Goal: Task Accomplishment & Management: Manage account settings

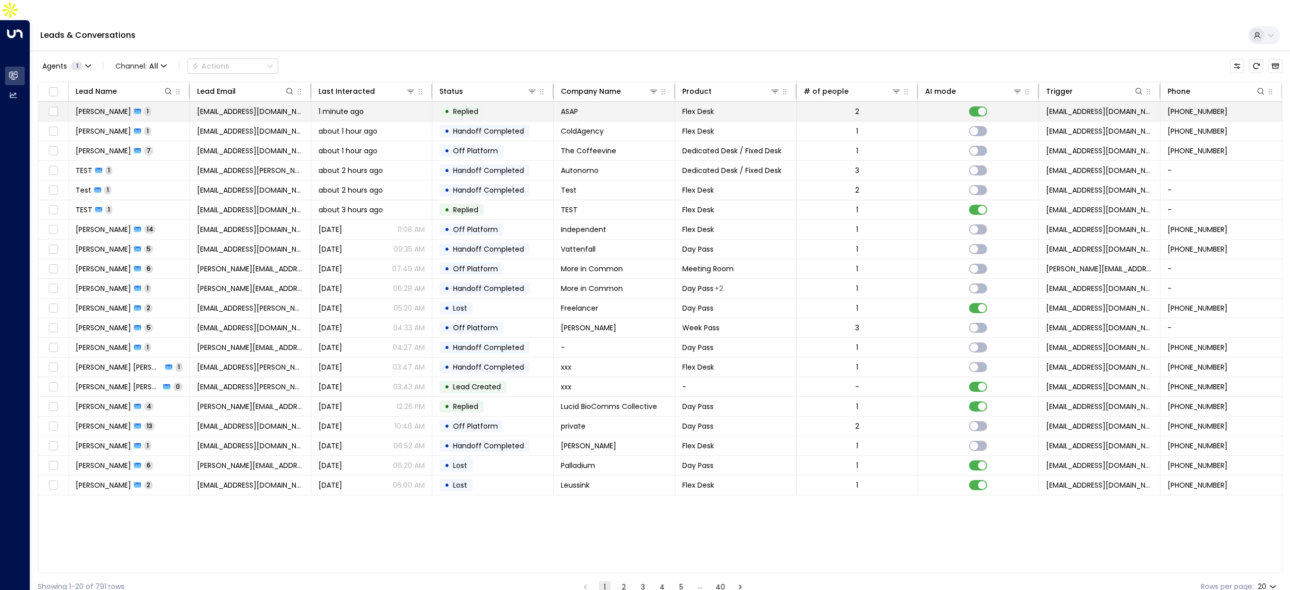
click at [98, 106] on span "[PERSON_NAME]" at bounding box center [103, 111] width 55 height 10
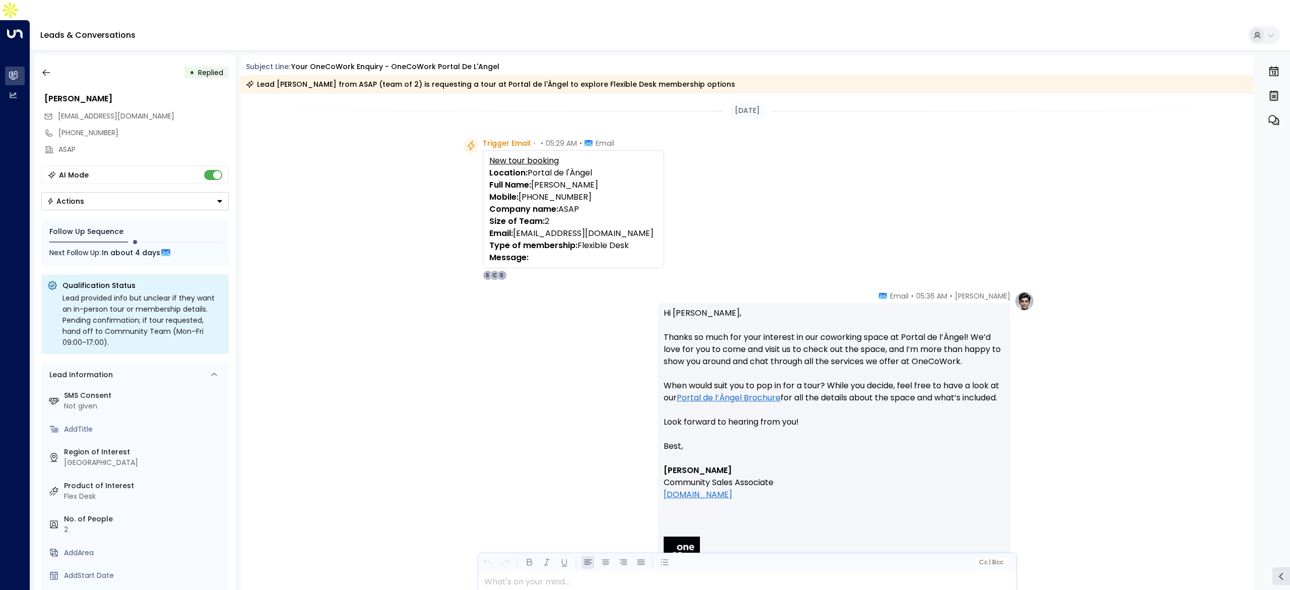
scroll to position [92, 0]
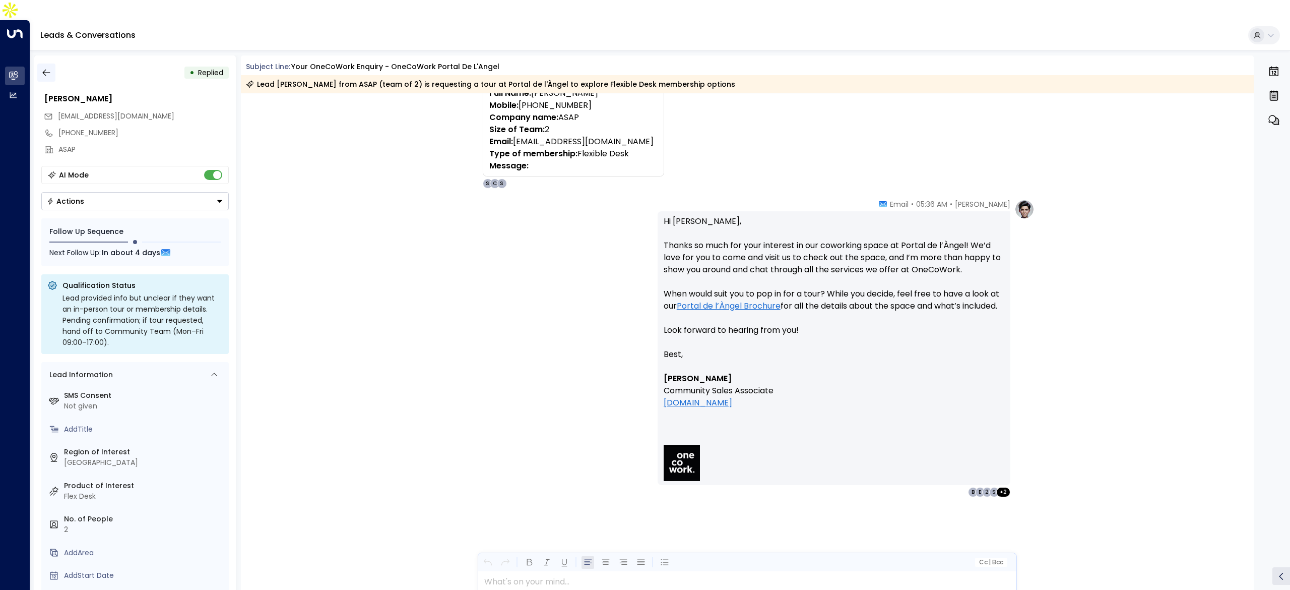
click at [48, 68] on icon "button" at bounding box center [46, 73] width 10 height 10
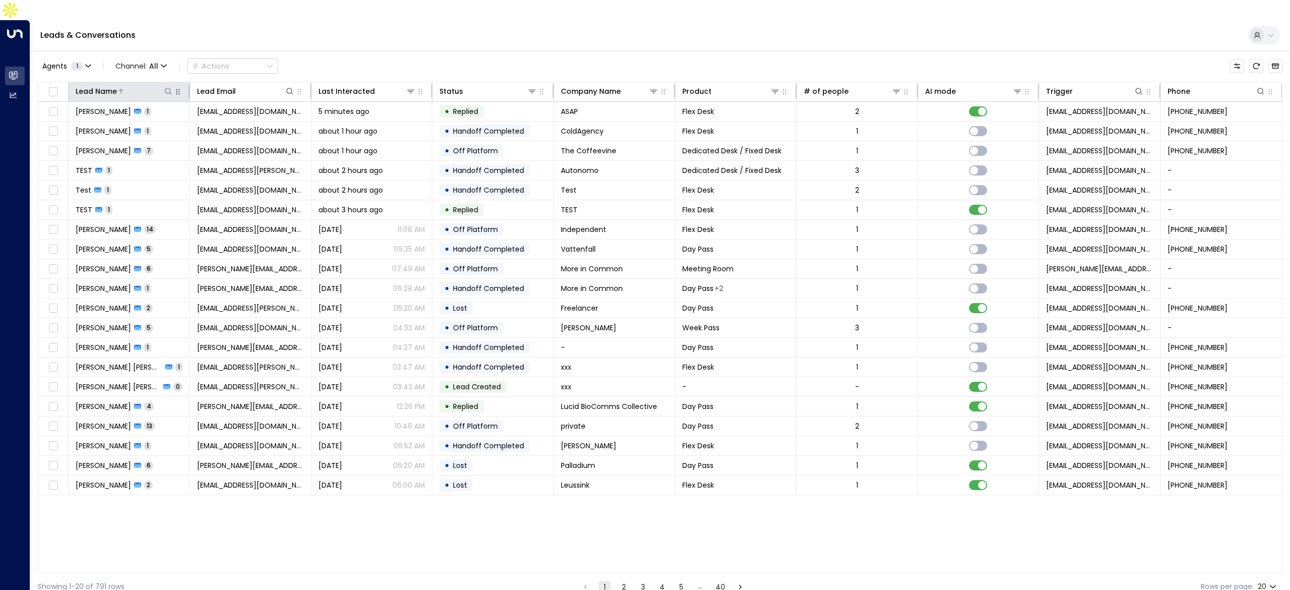
click at [109, 85] on div "Lead Name" at bounding box center [96, 91] width 41 height 12
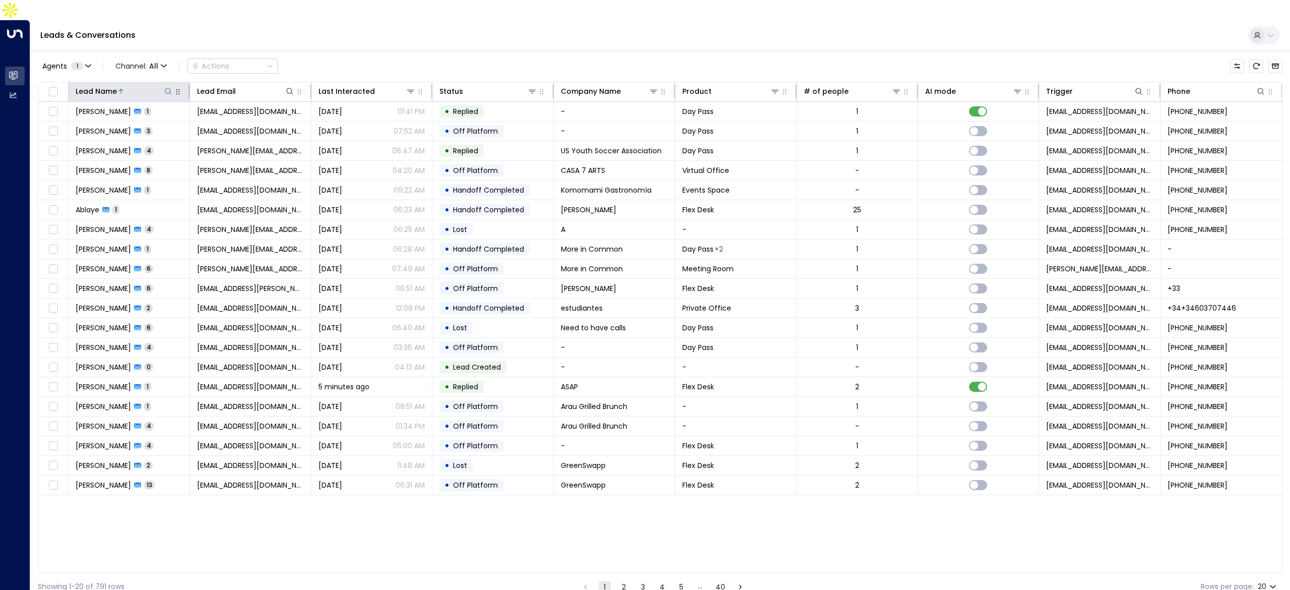
click at [107, 85] on div "Lead Name" at bounding box center [96, 91] width 41 height 12
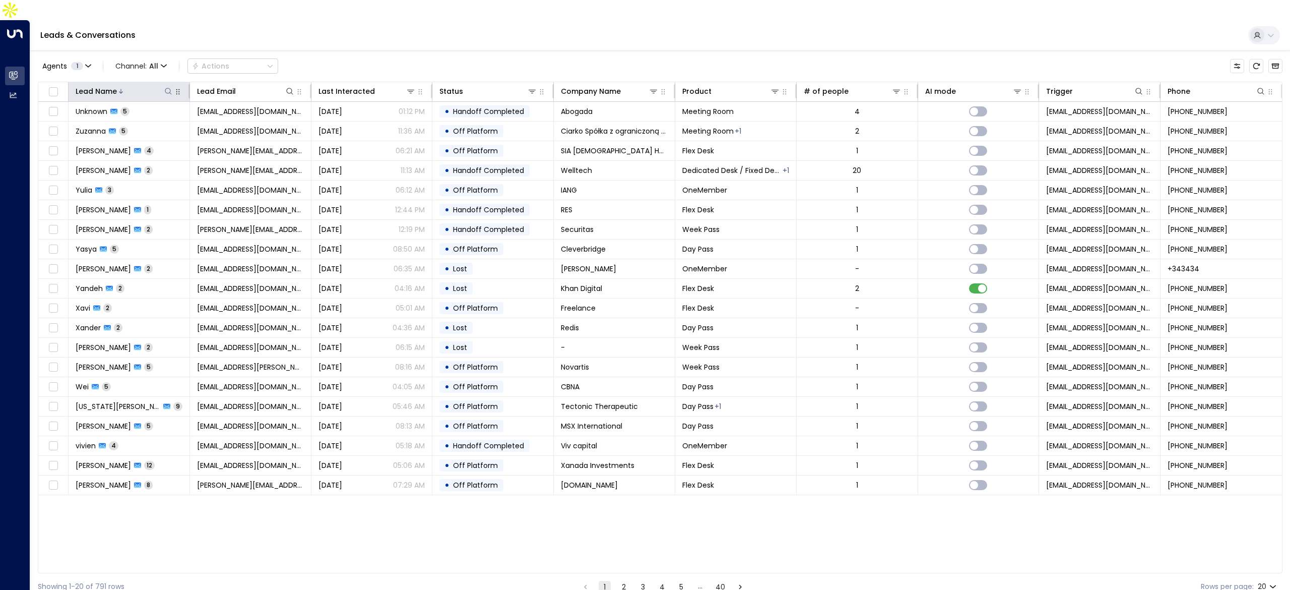
click at [167, 87] on icon at bounding box center [168, 91] width 8 height 8
type input "*******"
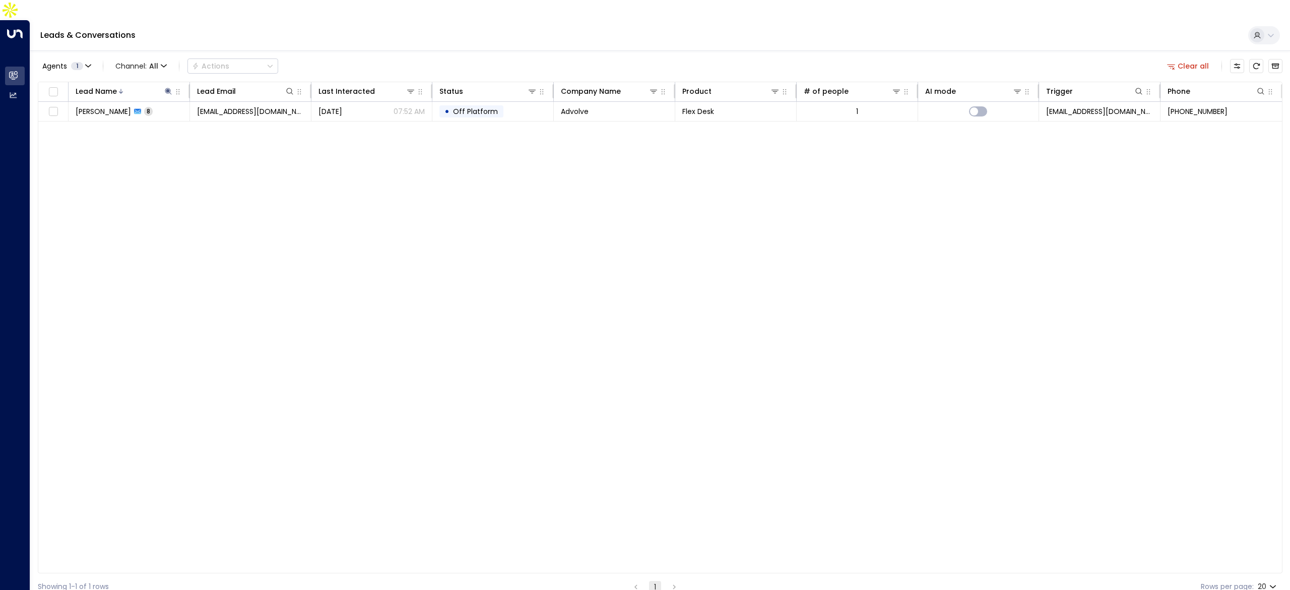
click at [291, 155] on div "Lead Name Lead Email Last Interacted Status Company Name Product # of people AI…" at bounding box center [660, 327] width 1245 height 491
click at [165, 87] on icon at bounding box center [168, 91] width 8 height 8
click at [166, 87] on icon at bounding box center [168, 91] width 8 height 8
click at [231, 105] on icon "button" at bounding box center [231, 108] width 7 height 7
click at [287, 87] on icon at bounding box center [290, 91] width 8 height 8
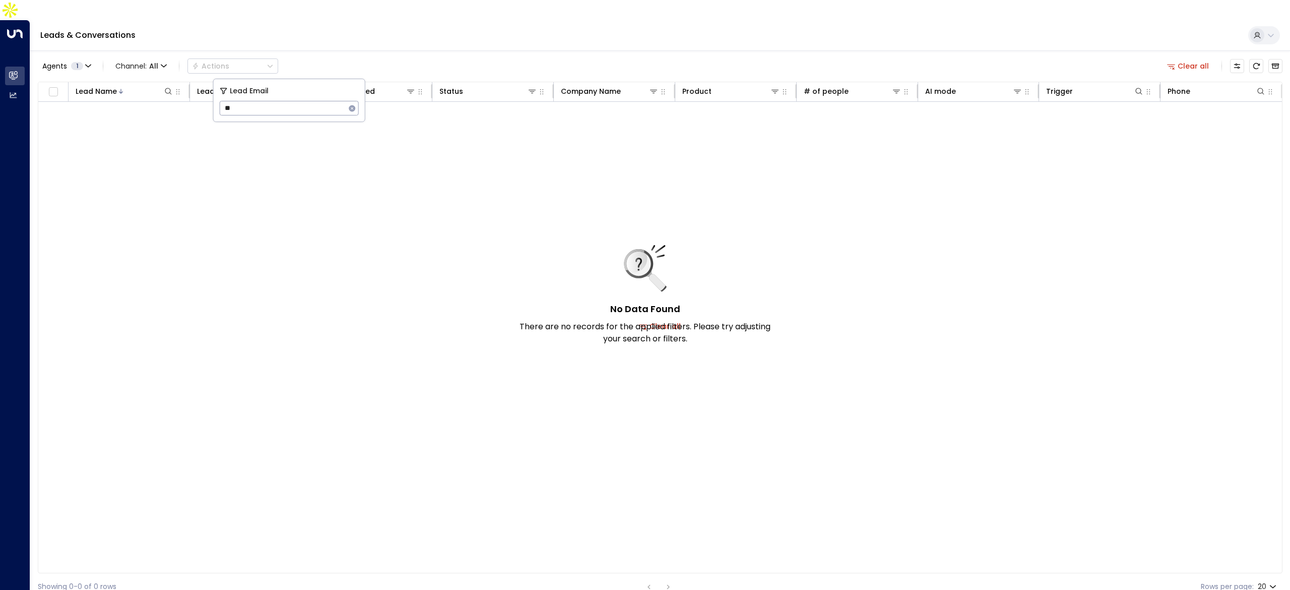
type input "*"
type input "******"
click at [353, 105] on icon "button" at bounding box center [352, 108] width 7 height 7
